Goal: Transaction & Acquisition: Purchase product/service

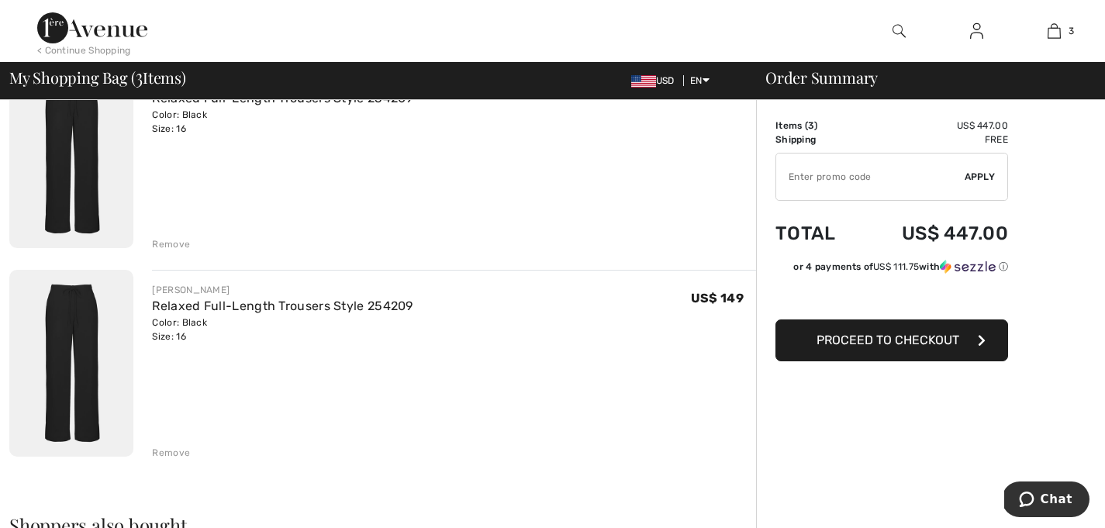
scroll to position [402, 0]
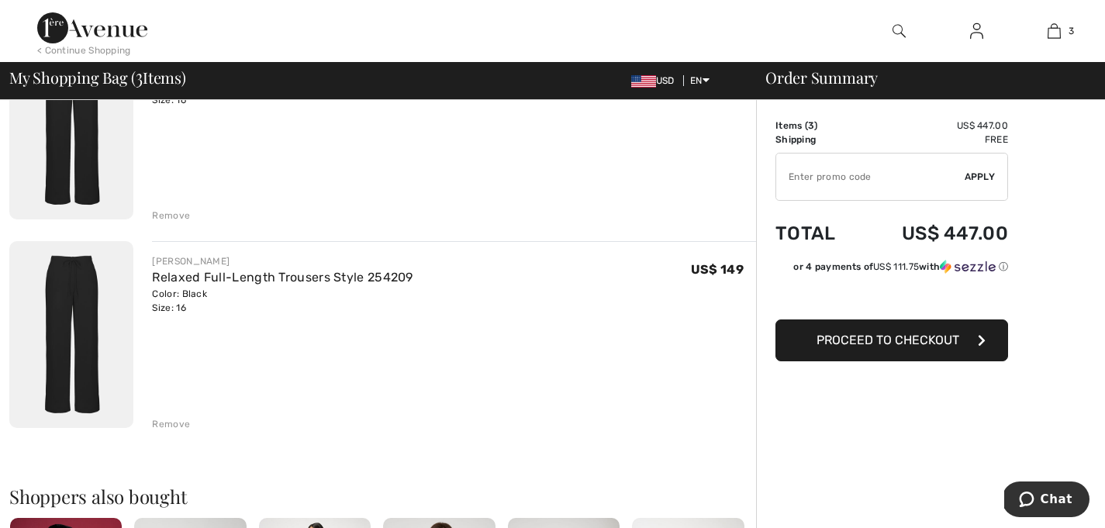
click at [176, 222] on div "Remove" at bounding box center [171, 216] width 38 height 14
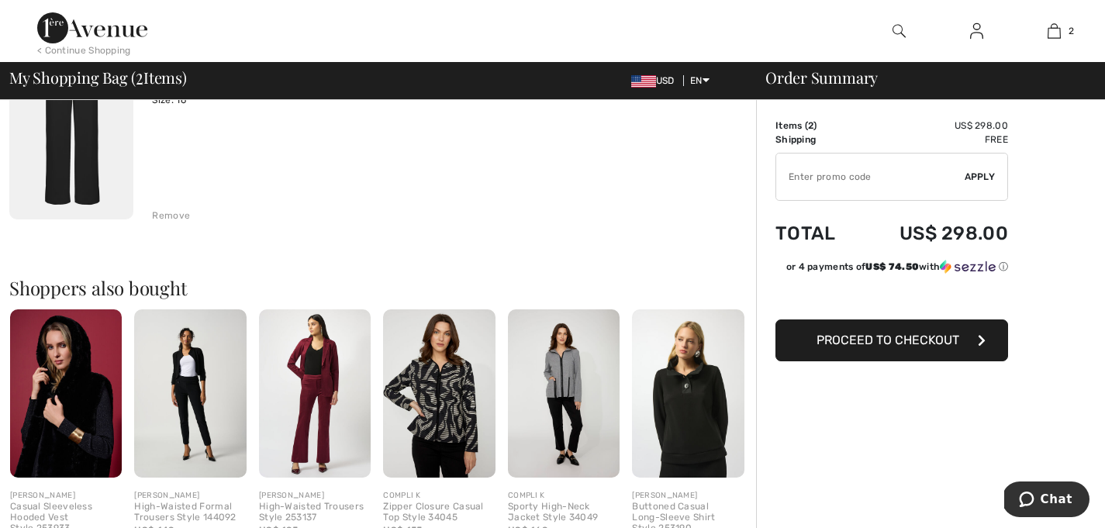
scroll to position [379, 0]
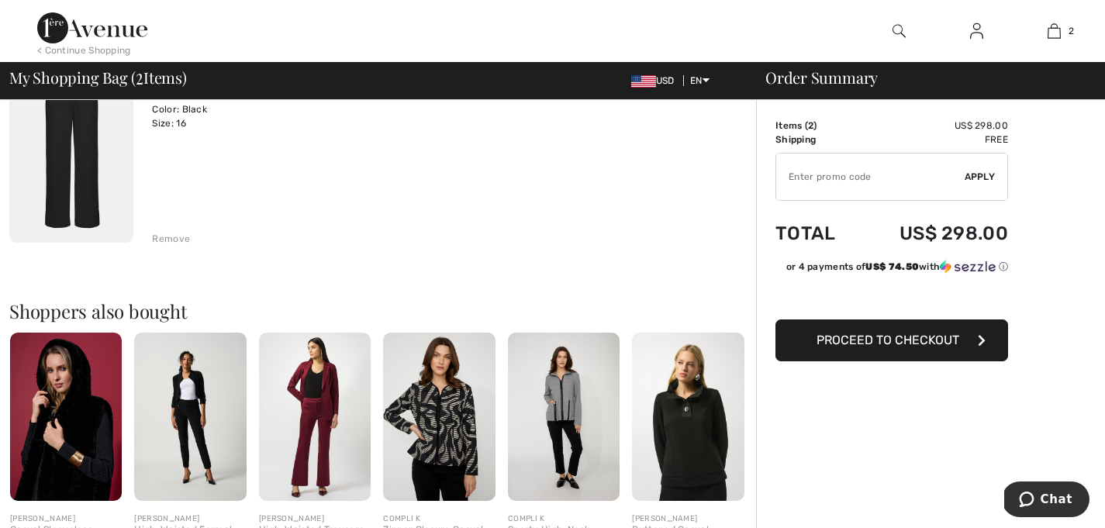
click at [175, 246] on div "Remove" at bounding box center [171, 239] width 38 height 14
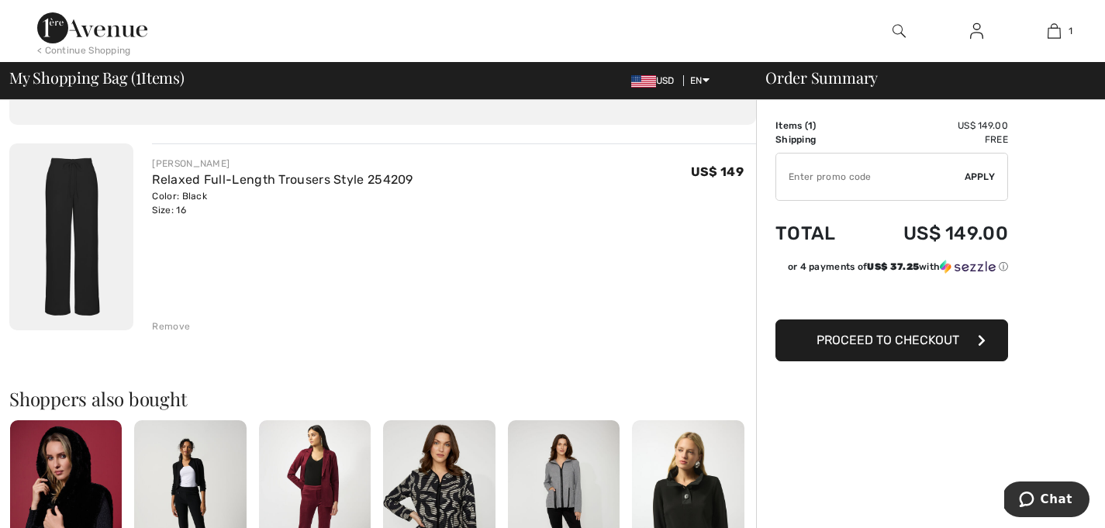
scroll to position [77, 0]
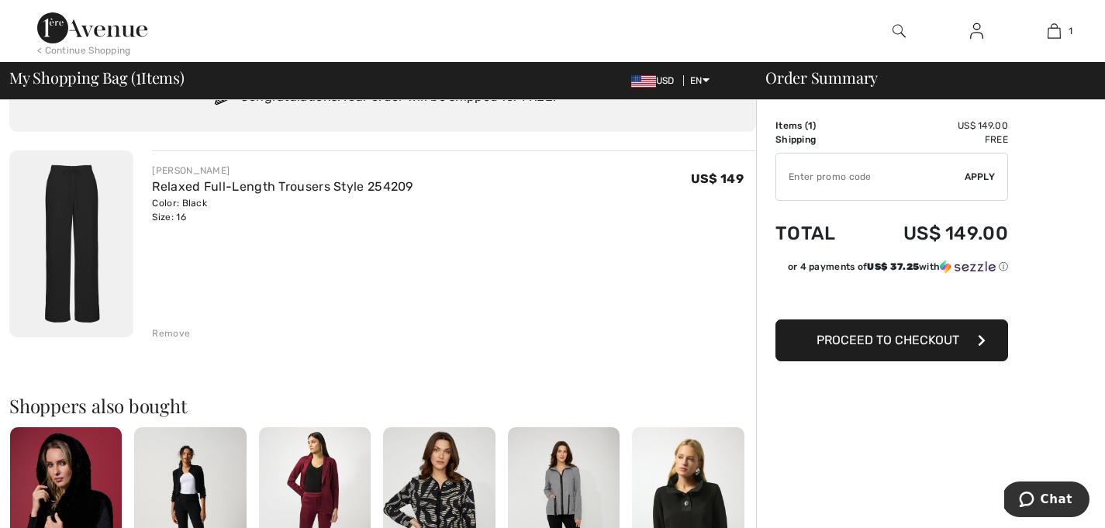
click at [970, 346] on button "Proceed to Checkout" at bounding box center [891, 340] width 233 height 42
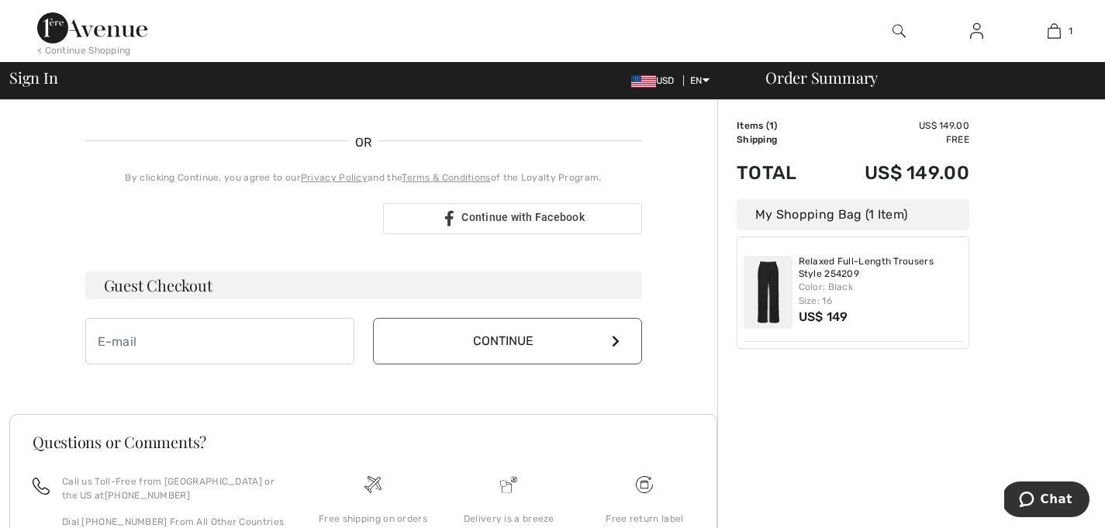
scroll to position [319, 0]
click at [739, 481] on div "Order Summary Details Items ( 1 ) US$ 149.00 Promo code US$ 0.00 Shipping Free …" at bounding box center [911, 225] width 388 height 888
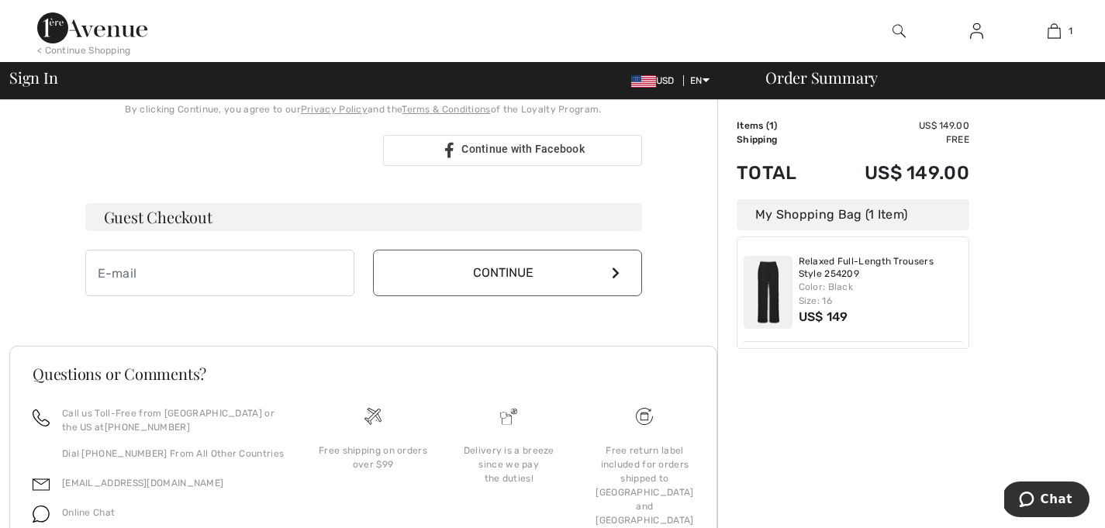
scroll to position [388, 0]
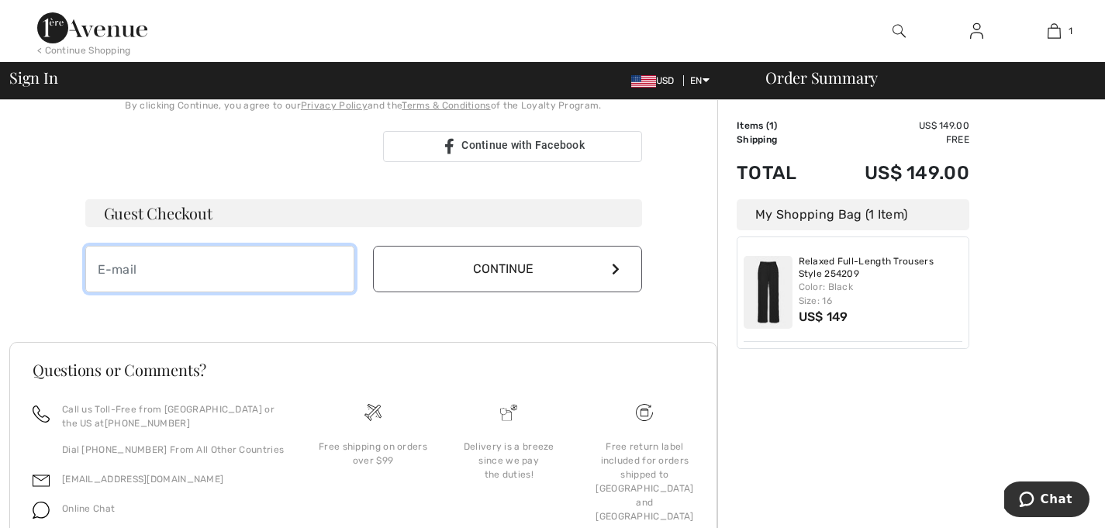
click at [133, 292] on input "email" at bounding box center [219, 269] width 269 height 47
click at [213, 227] on h3 "Guest Checkout" at bounding box center [363, 213] width 557 height 28
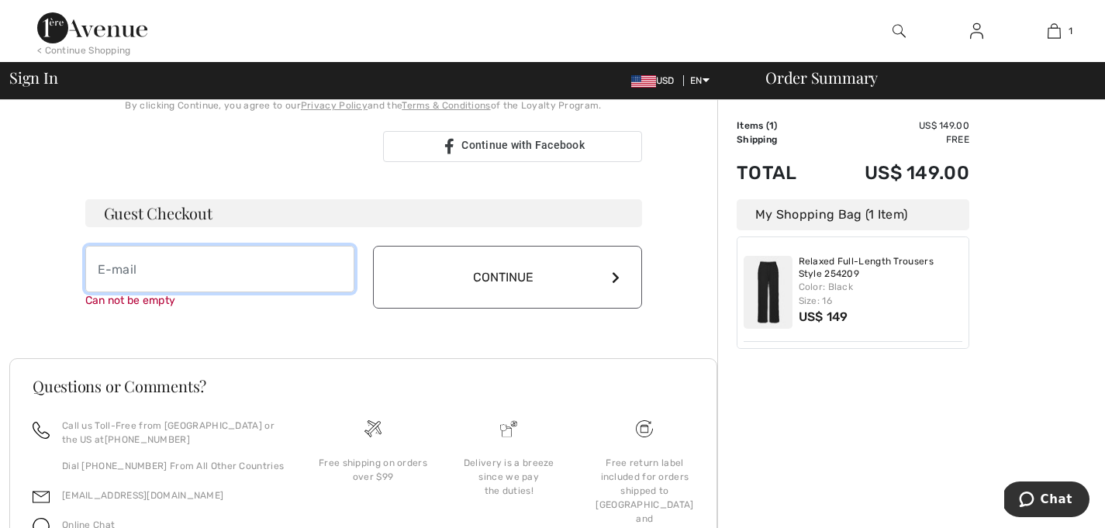
click at [124, 292] on input "email" at bounding box center [219, 269] width 269 height 47
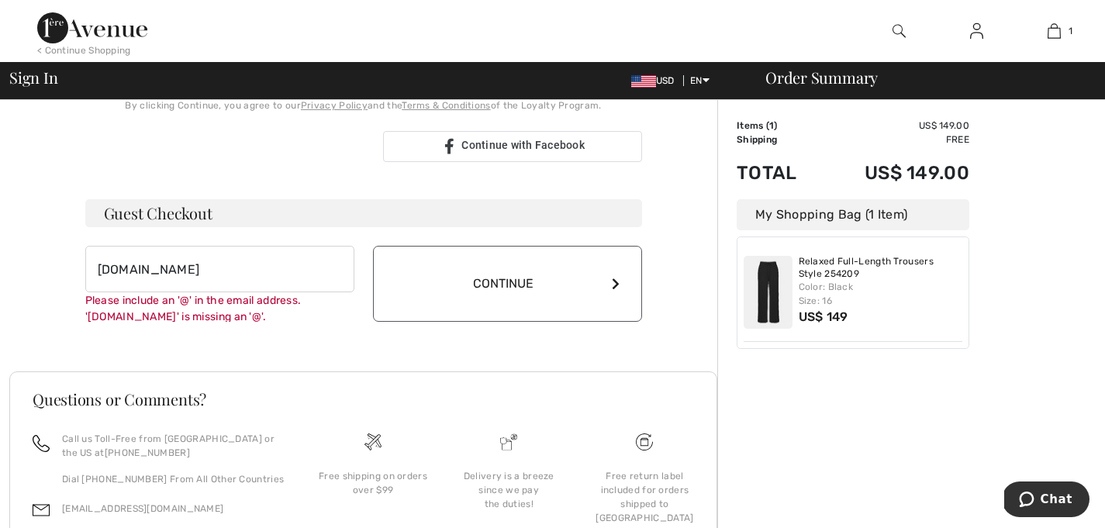
click at [595, 322] on button "Continue" at bounding box center [507, 284] width 269 height 76
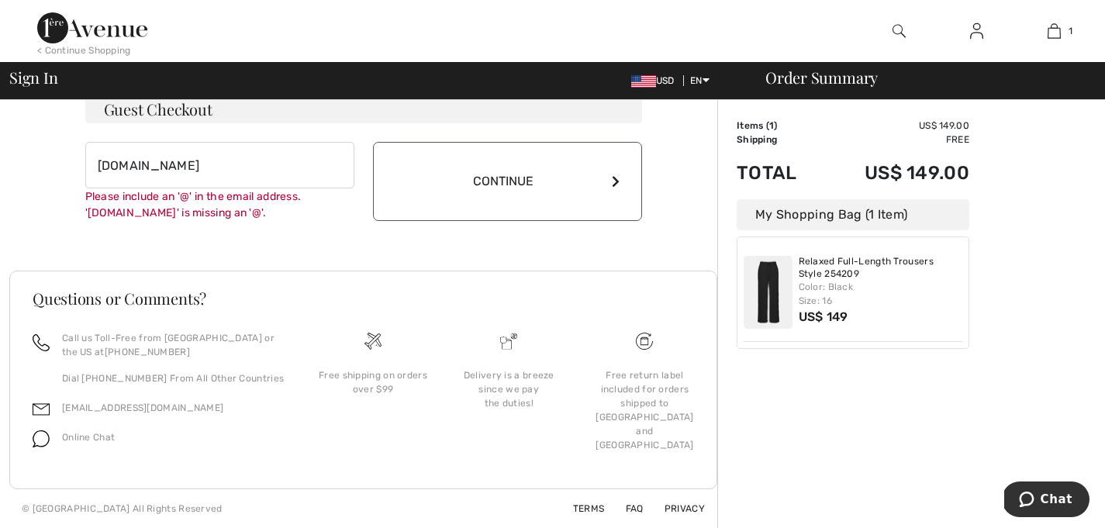
scroll to position [581, 0]
click at [595, 344] on div "Free return label included for orders shipped to [GEOGRAPHIC_DATA] and [GEOGRAP…" at bounding box center [645, 400] width 136 height 138
click at [205, 147] on input "[DOMAIN_NAME]" at bounding box center [219, 165] width 269 height 47
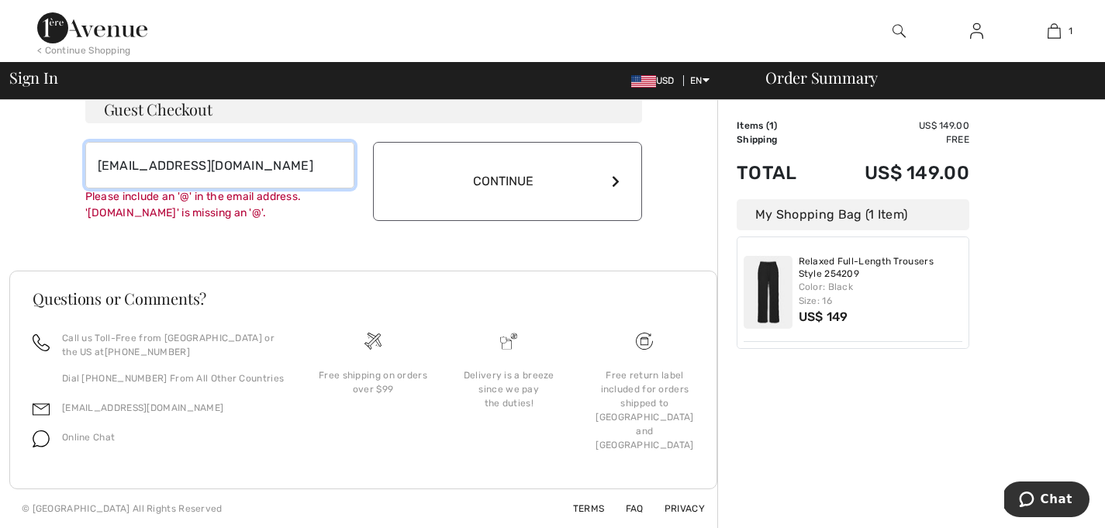
type input "[EMAIL_ADDRESS][DOMAIN_NAME]"
click at [602, 164] on button "Continue" at bounding box center [507, 181] width 269 height 79
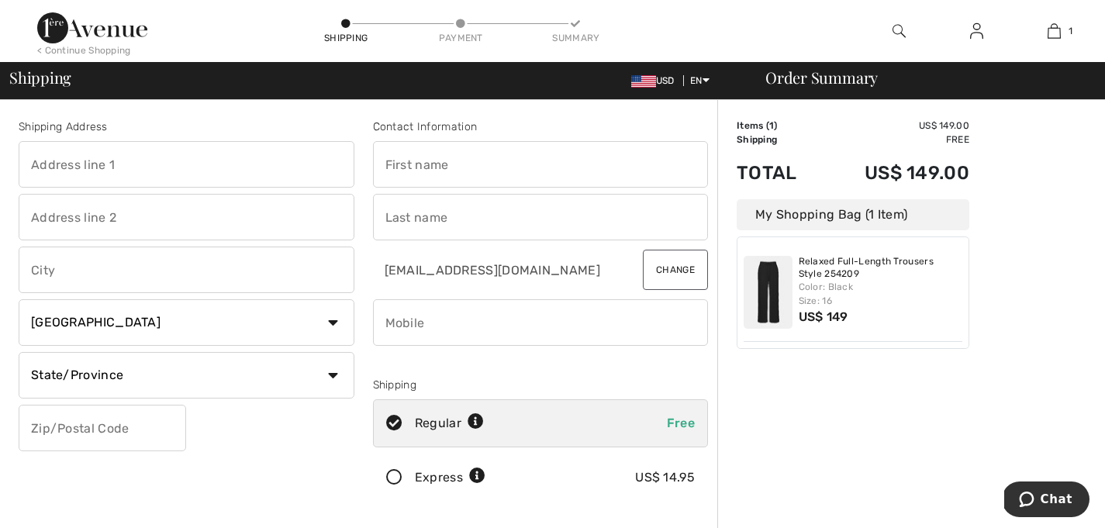
click at [57, 169] on input "text" at bounding box center [187, 164] width 336 height 47
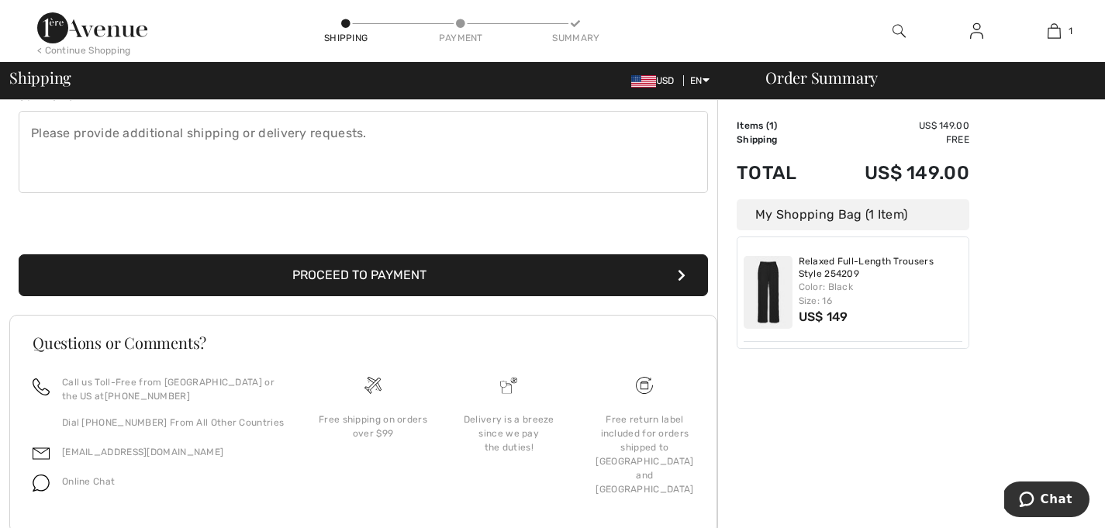
scroll to position [439, 0]
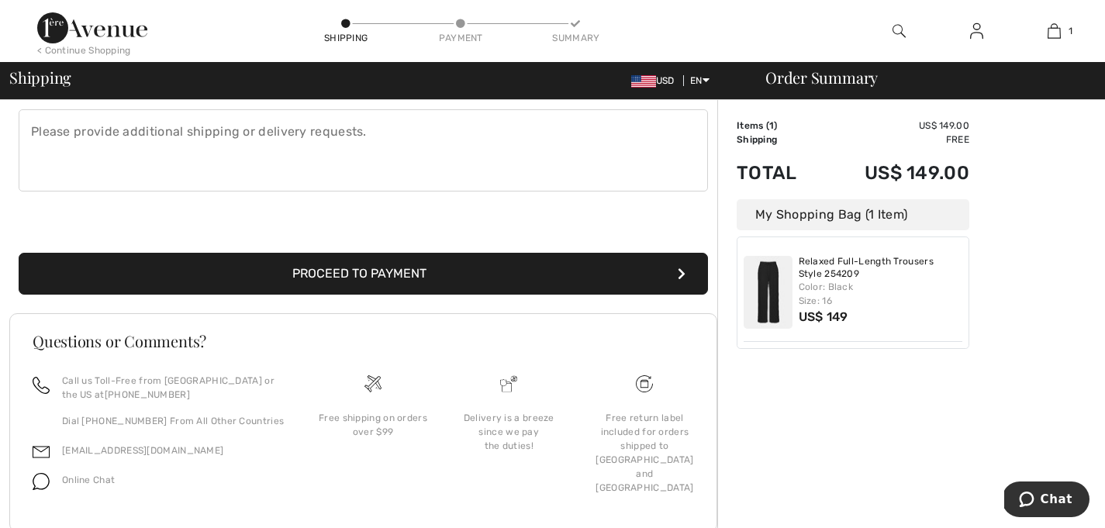
click at [678, 280] on icon "submit" at bounding box center [681, 273] width 8 height 12
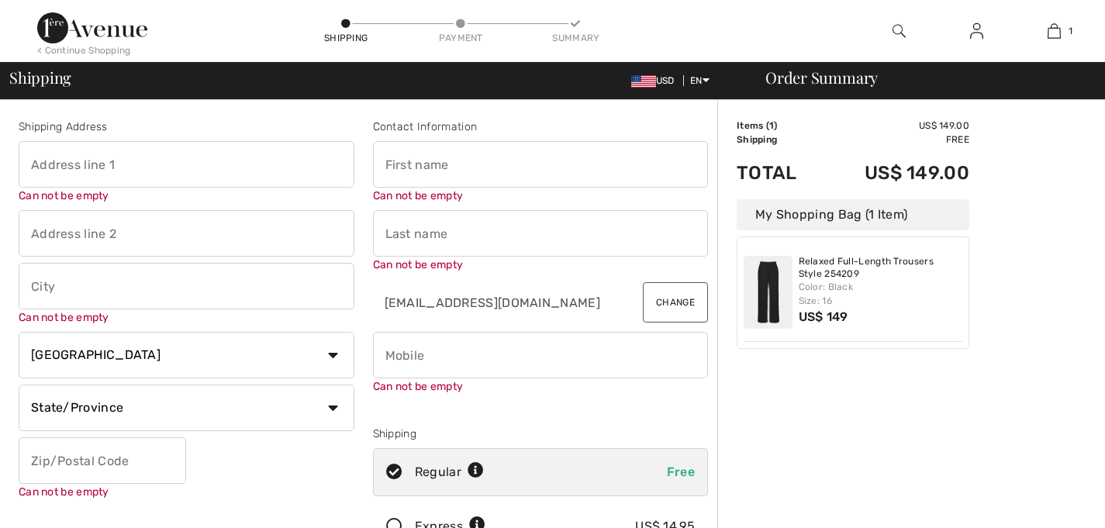
scroll to position [0, 0]
